Goal: Task Accomplishment & Management: Use online tool/utility

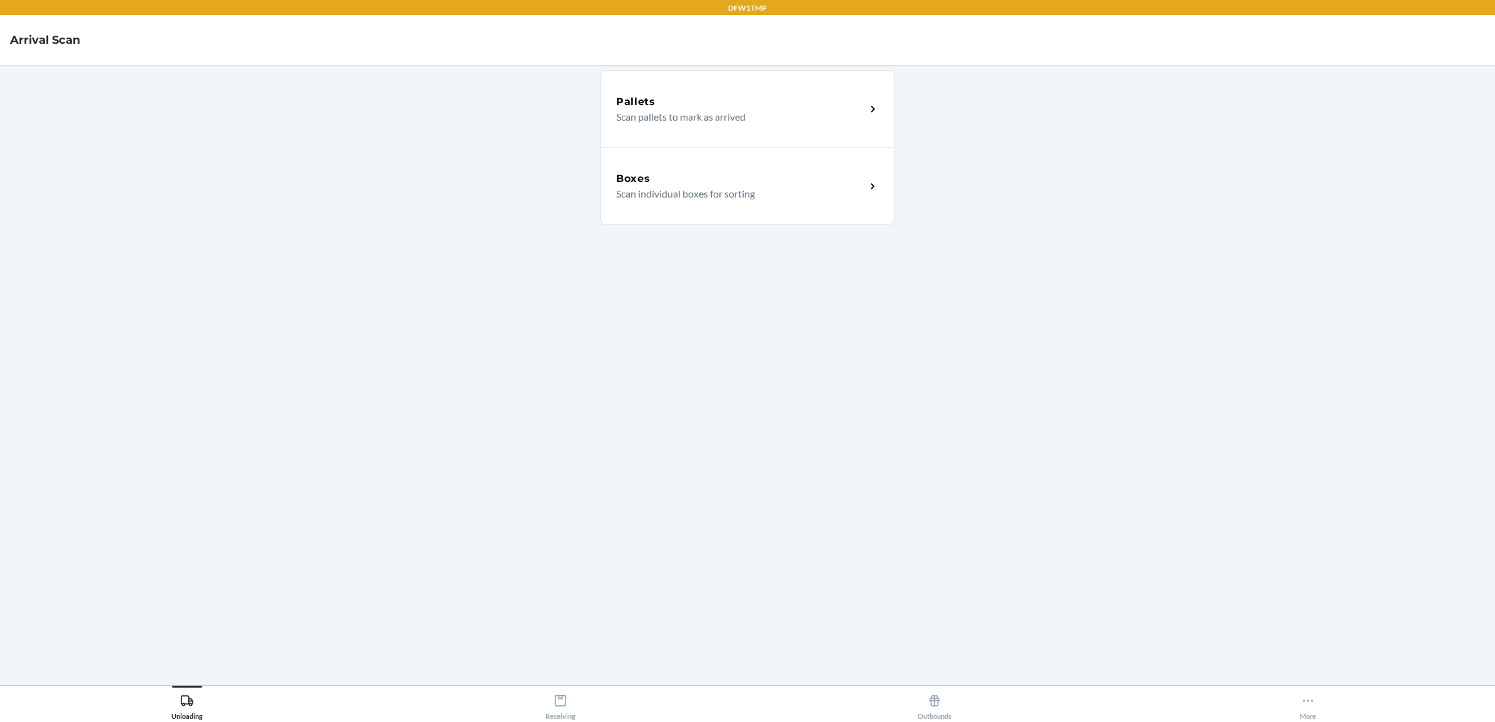
click at [674, 210] on div "Boxes Scan individual boxes for sorting" at bounding box center [747, 187] width 294 height 78
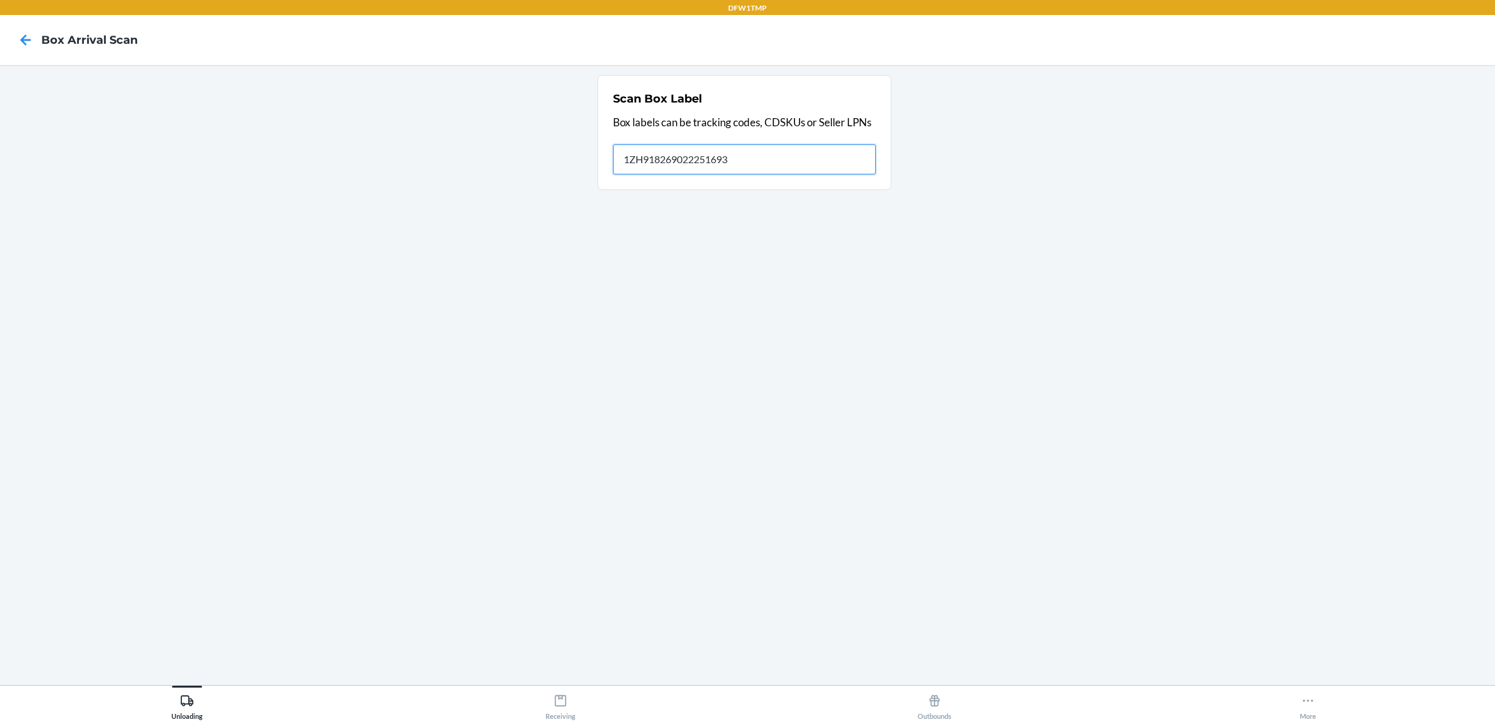
type input "1ZH918269022251693"
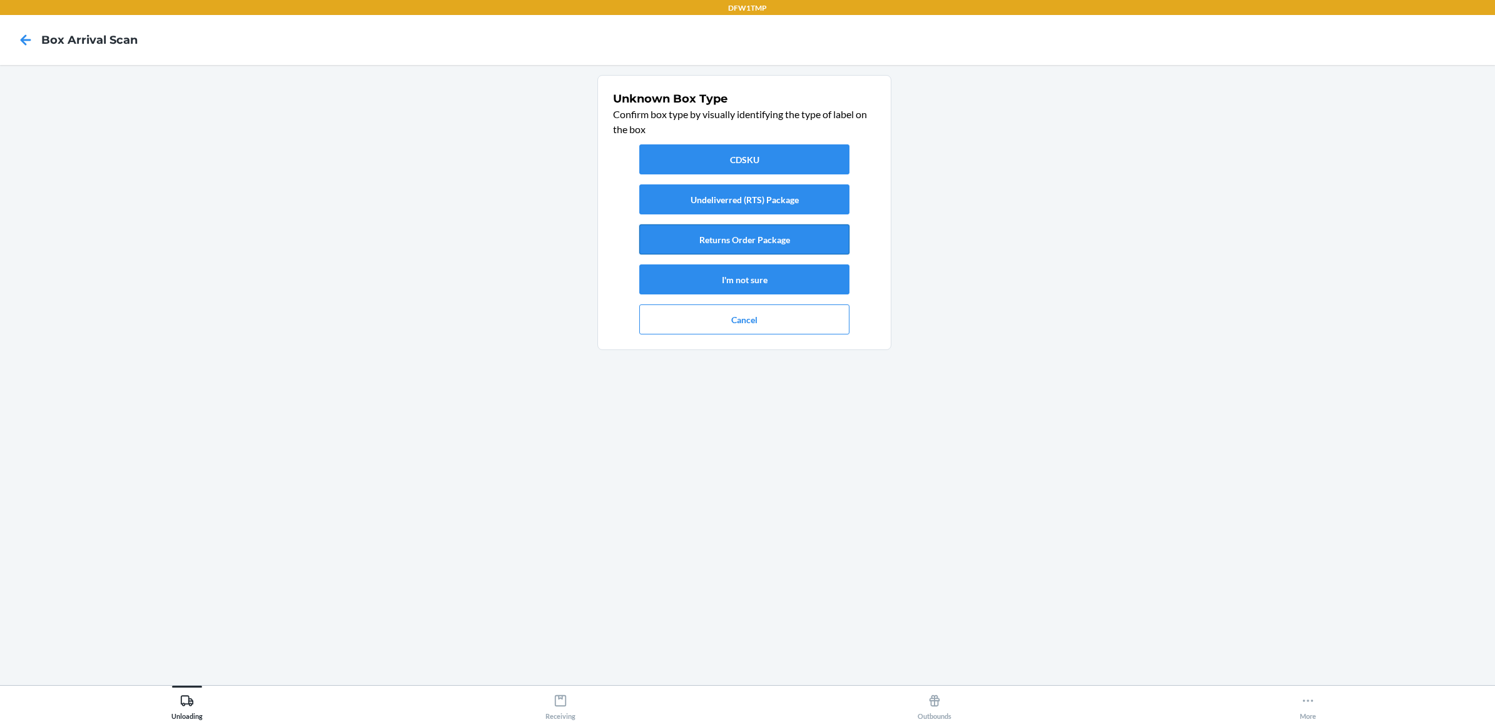
click at [716, 231] on button "Returns Order Package" at bounding box center [744, 240] width 210 height 30
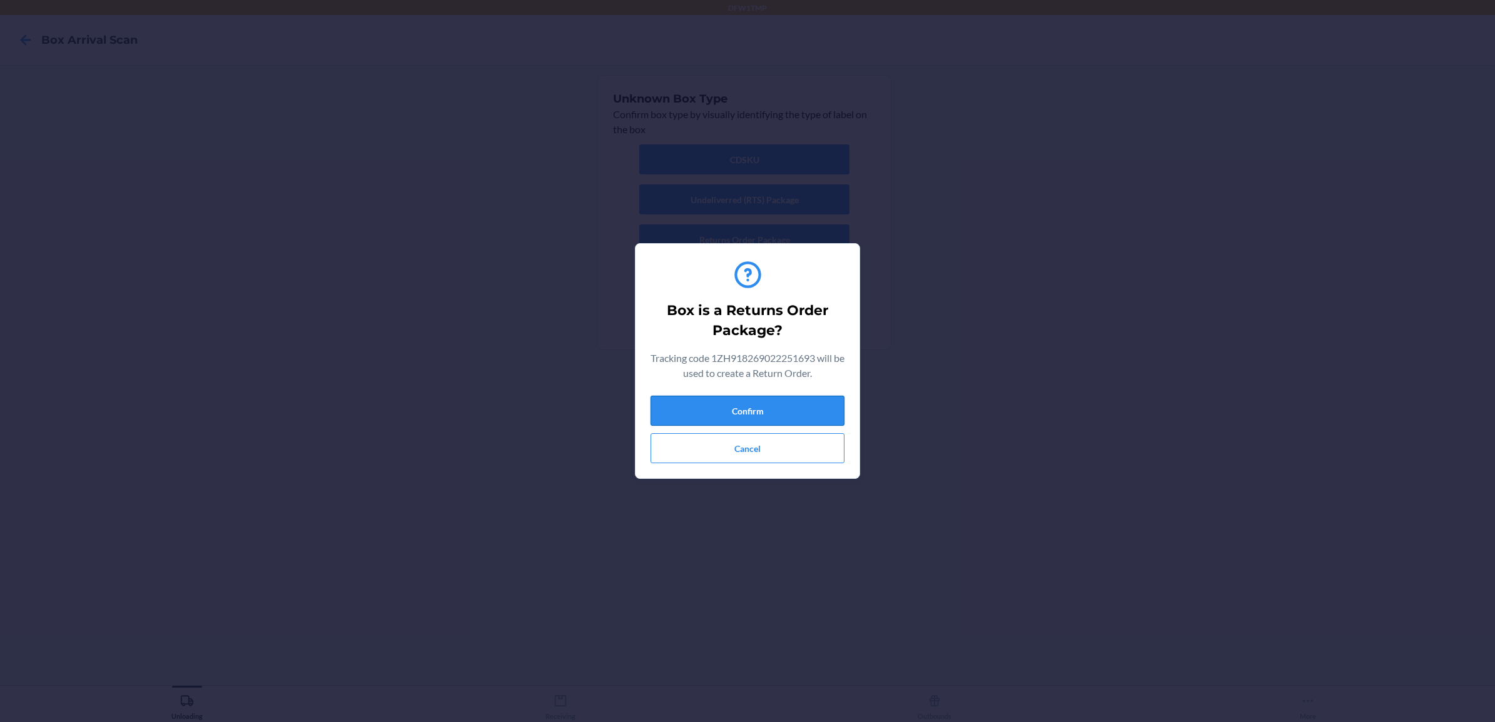
click at [722, 405] on button "Confirm" at bounding box center [747, 411] width 194 height 30
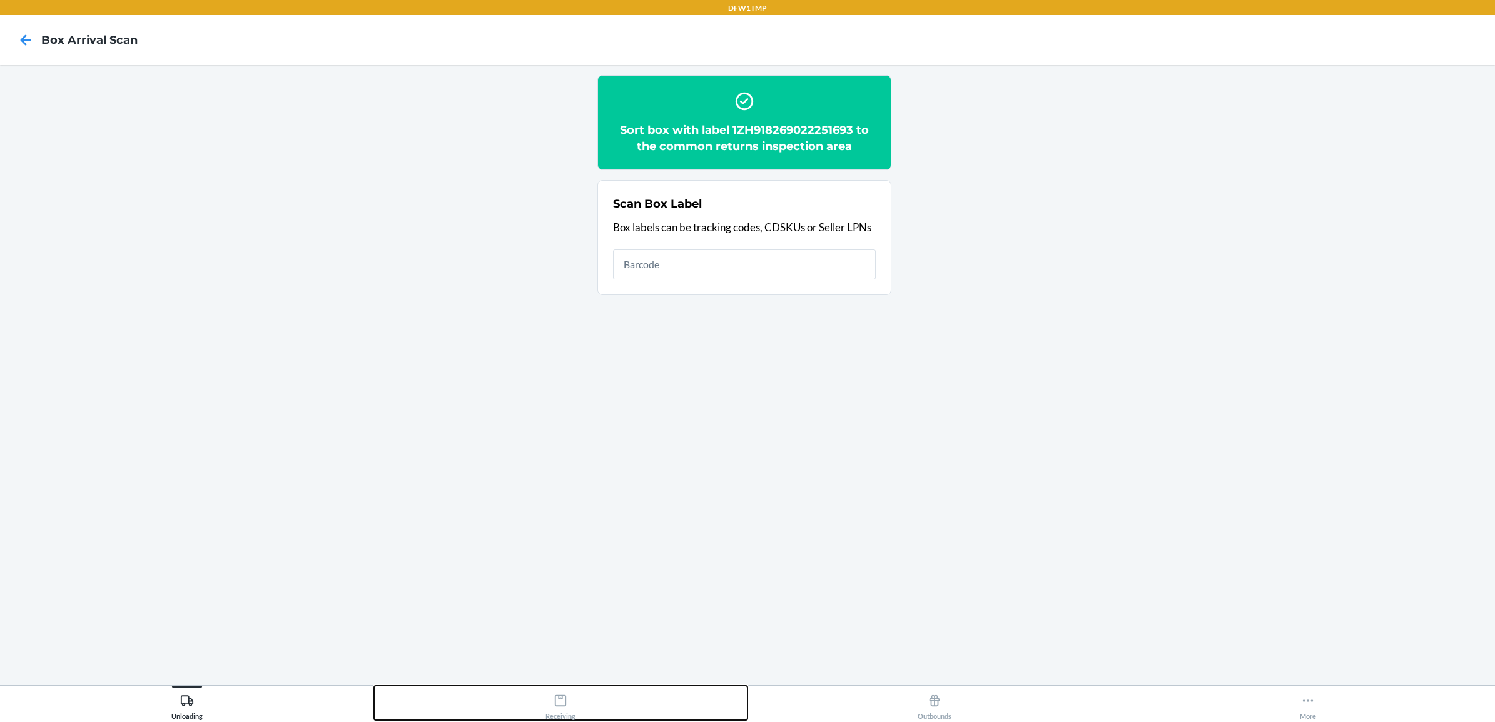
click at [554, 713] on div "Receiving" at bounding box center [560, 704] width 30 height 31
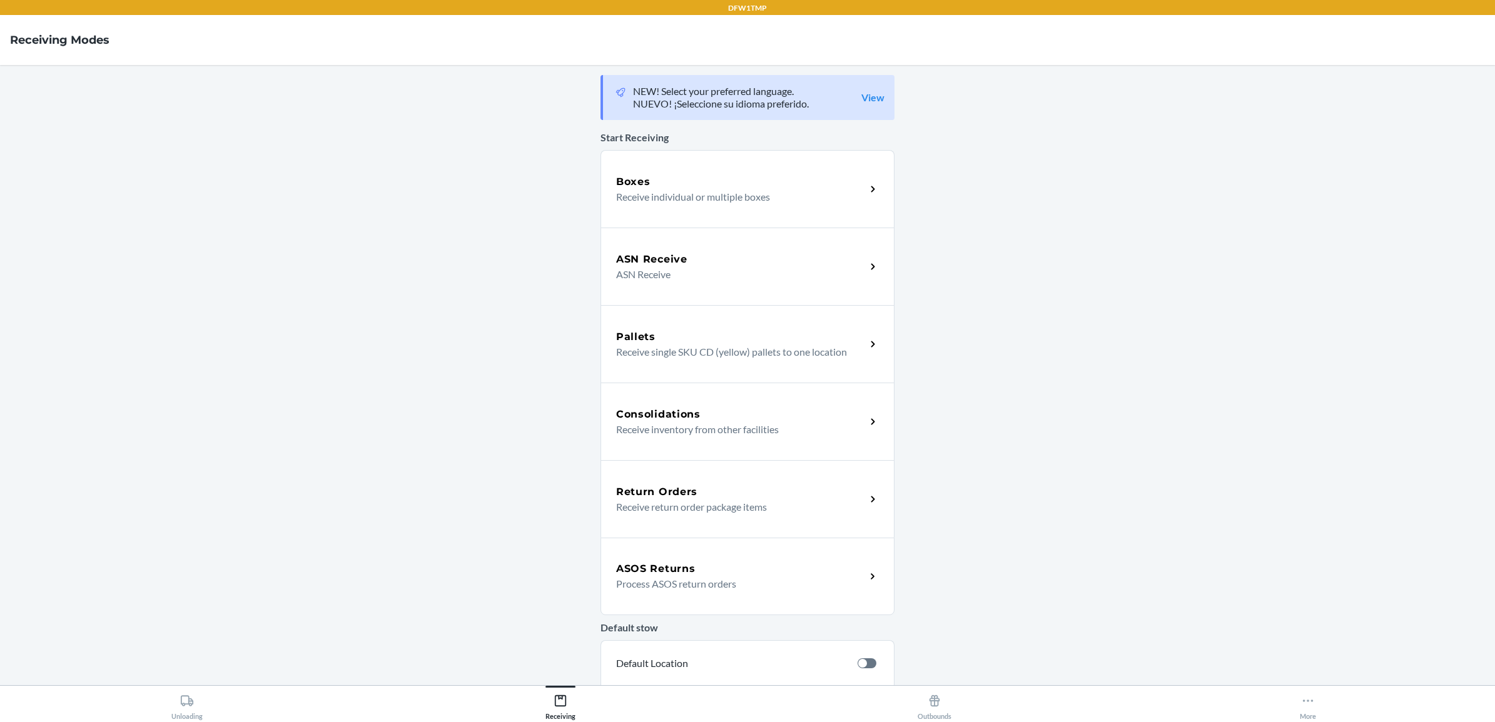
click at [707, 490] on div "Return Orders" at bounding box center [741, 492] width 250 height 15
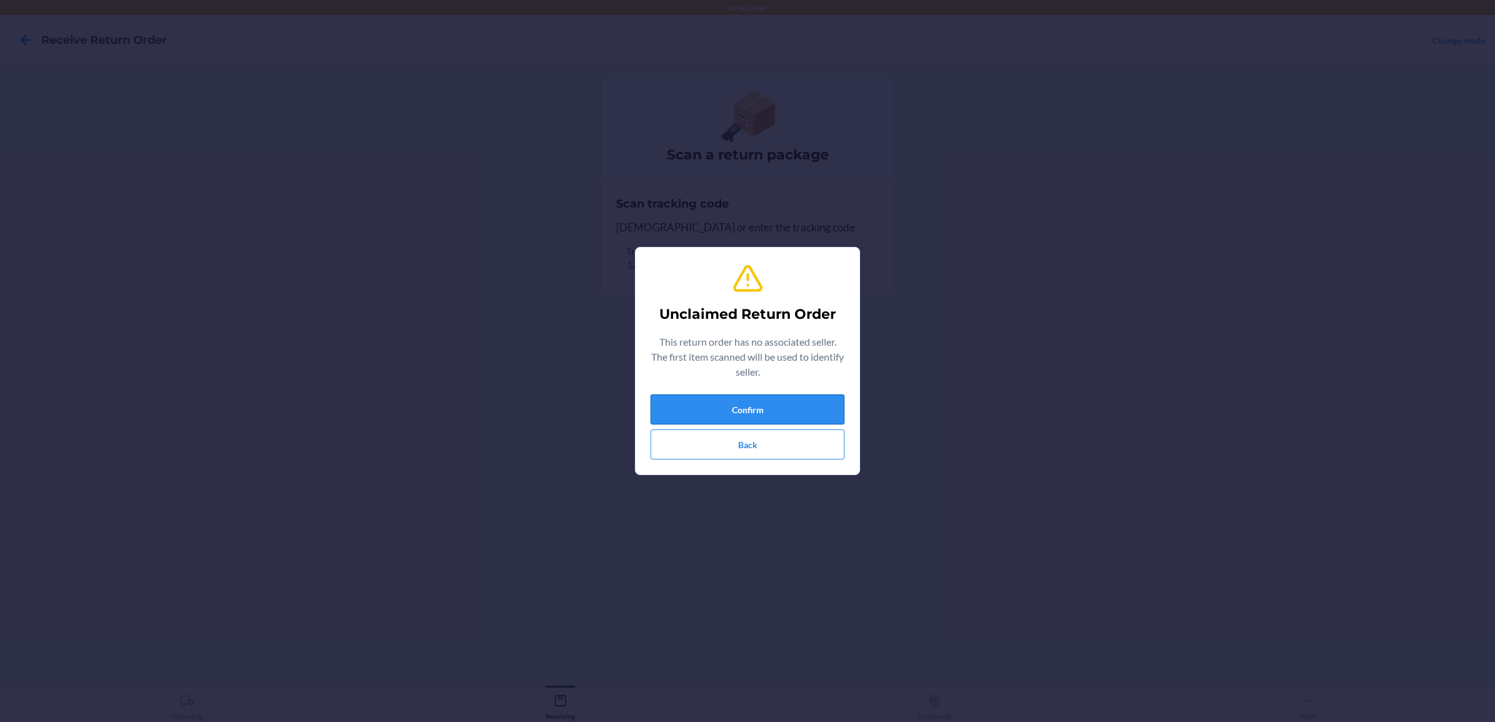
click at [731, 405] on button "Confirm" at bounding box center [747, 410] width 194 height 30
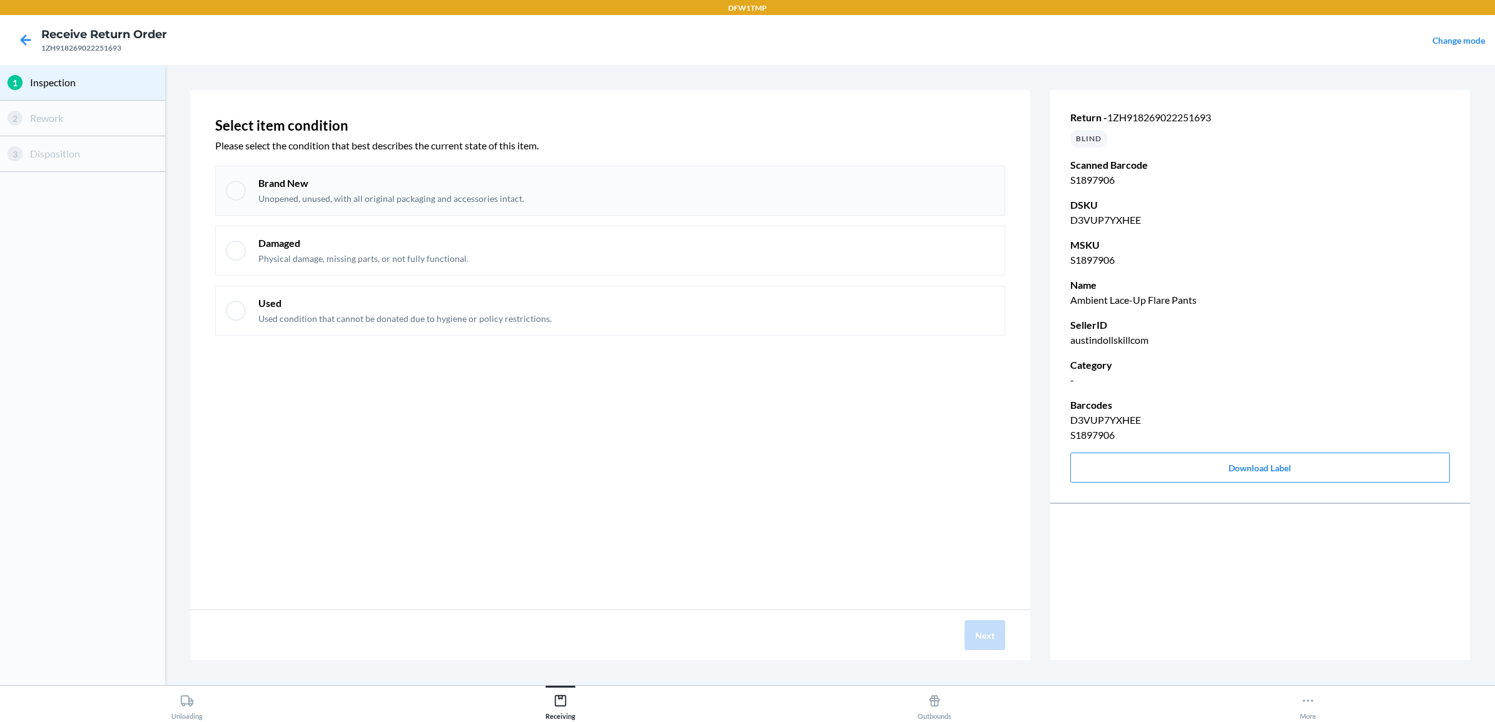
click at [635, 192] on div "Brand New Unopened, unused, with all original packaging and accessories intact." at bounding box center [626, 190] width 736 height 29
checkbox input "true"
click at [983, 622] on button "Next" at bounding box center [984, 635] width 41 height 30
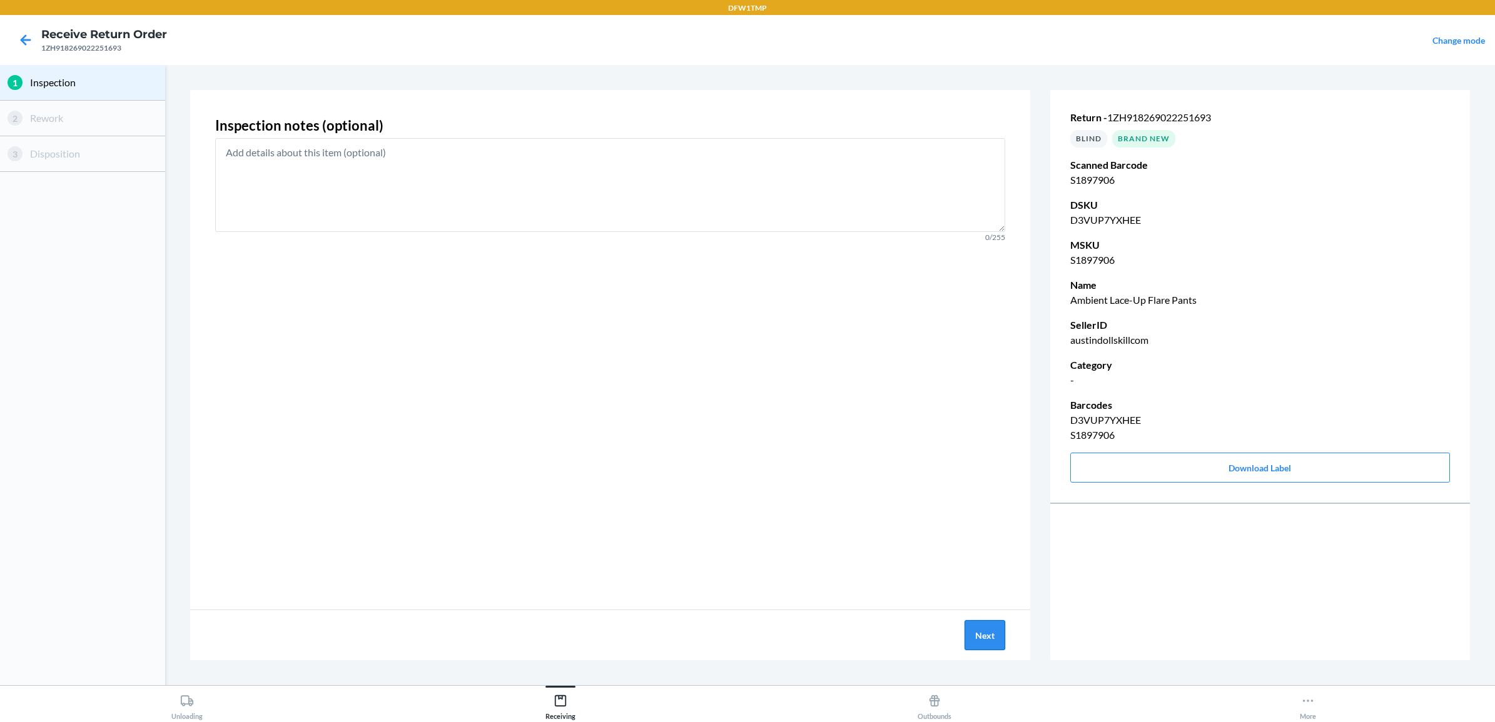
click at [973, 645] on button "Next" at bounding box center [984, 635] width 41 height 30
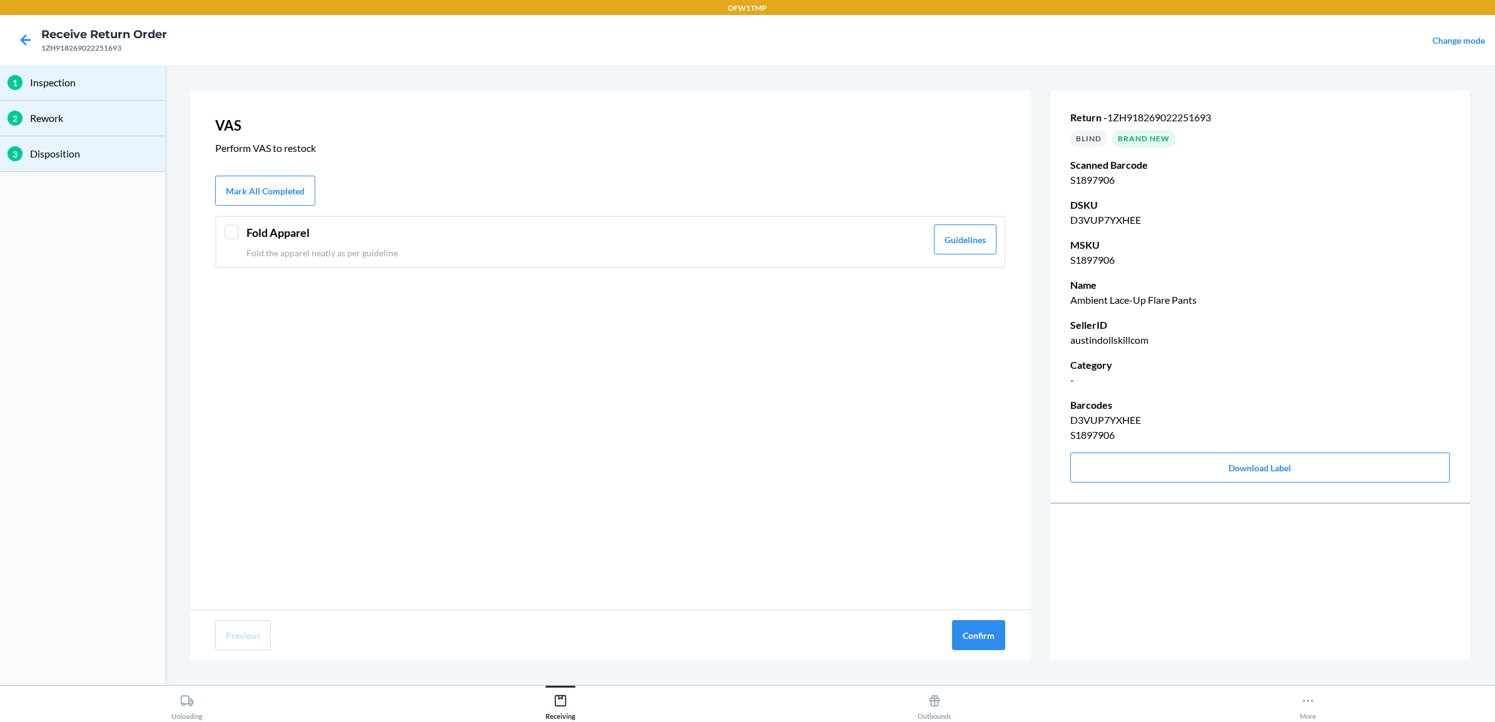
click at [784, 246] on p "Fold the apparel neatly as per guideline" at bounding box center [586, 252] width 680 height 13
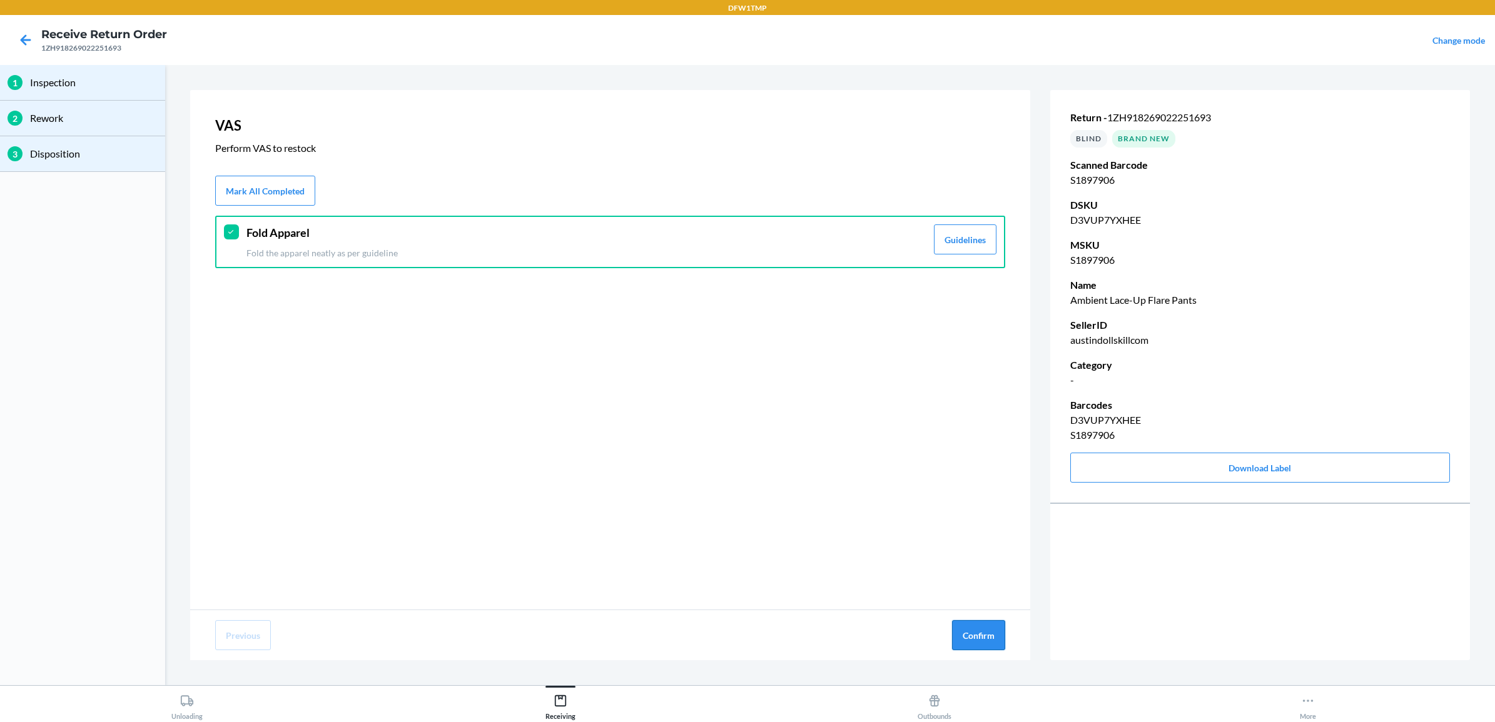
click at [971, 643] on button "Confirm" at bounding box center [978, 635] width 53 height 30
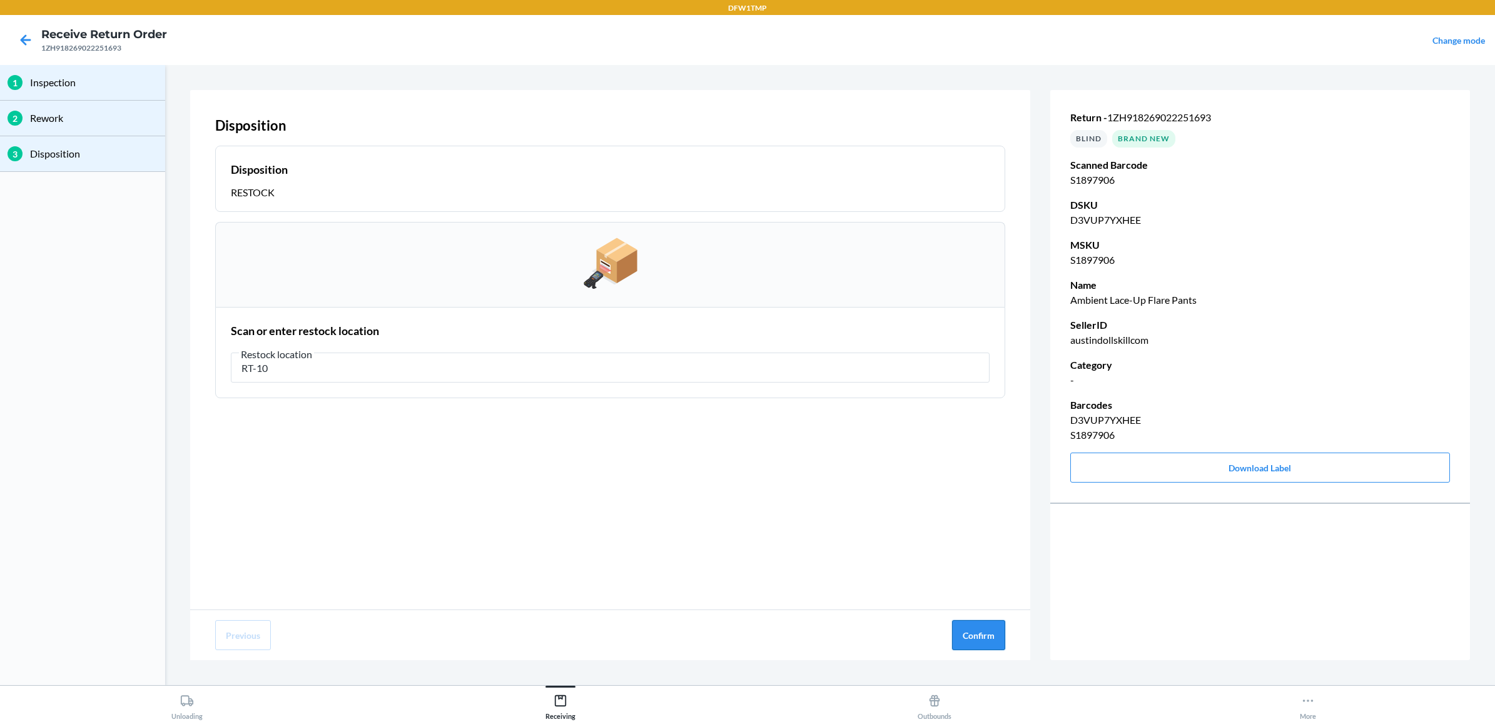
type input "RT-10"
click at [981, 645] on button "Confirm" at bounding box center [978, 635] width 53 height 30
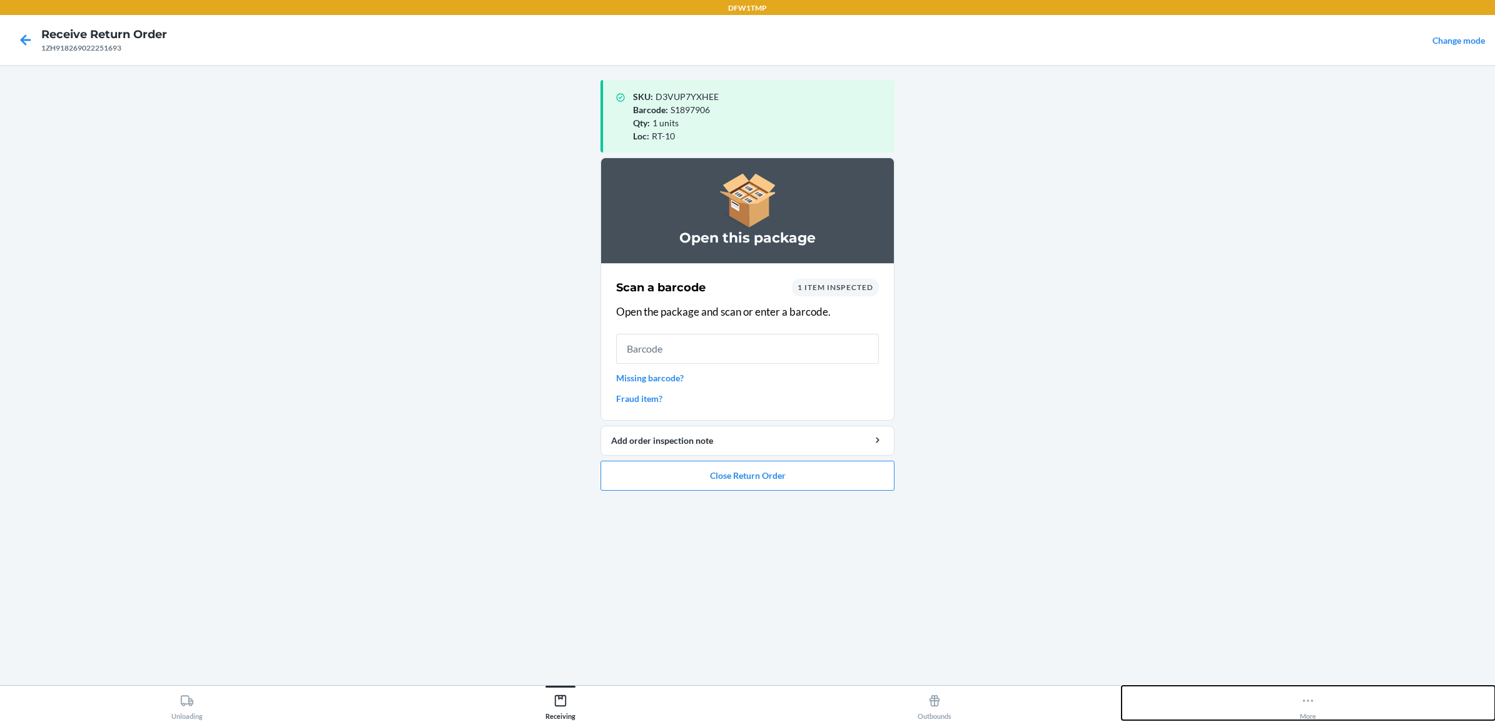
click at [1300, 699] on div "More" at bounding box center [1308, 704] width 16 height 31
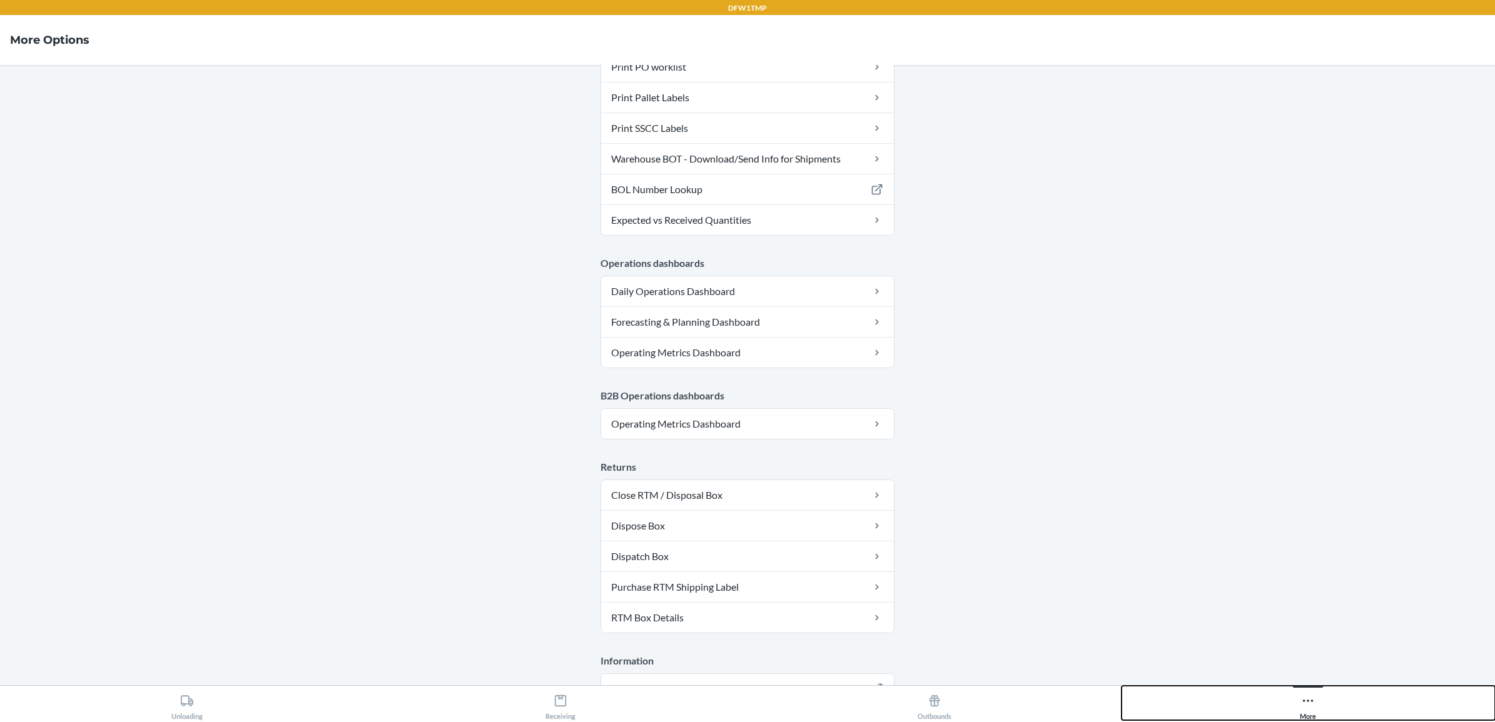
scroll to position [483, 0]
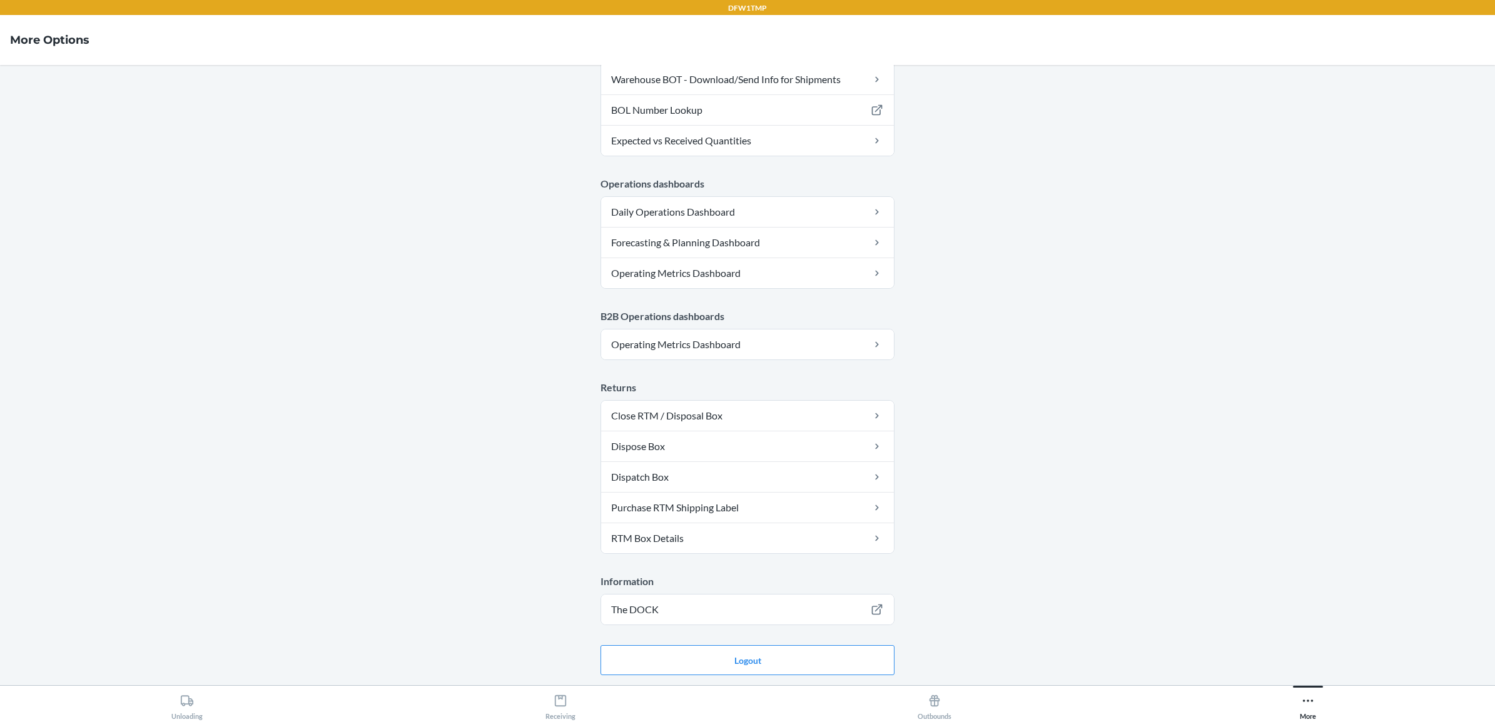
click at [845, 636] on main "Account Account tcooks Warehouse ID DFW1TMP Language English Tools Carton Sort …" at bounding box center [747, 375] width 1495 height 620
click at [847, 646] on button "Logout" at bounding box center [747, 660] width 294 height 30
